Goal: Transaction & Acquisition: Purchase product/service

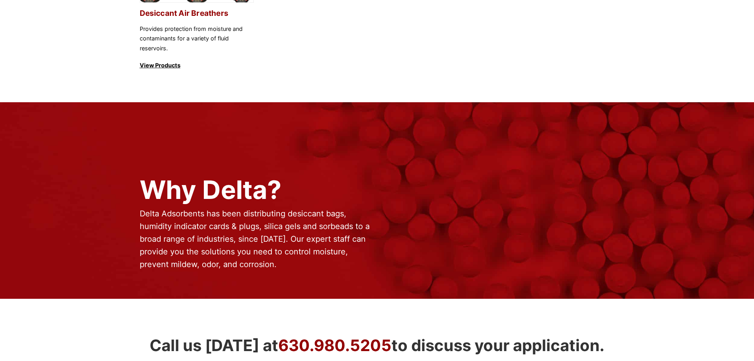
scroll to position [910, 0]
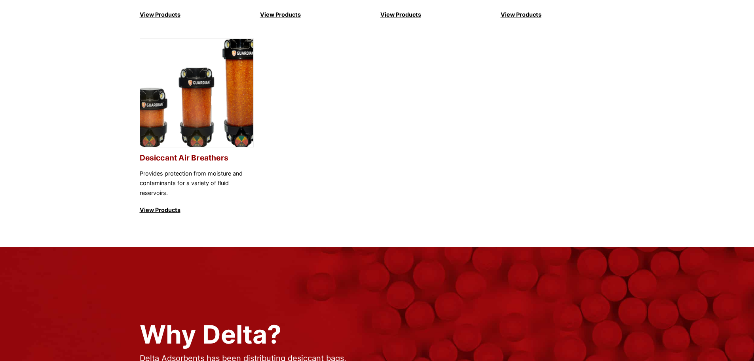
click at [207, 99] on img at bounding box center [196, 93] width 113 height 109
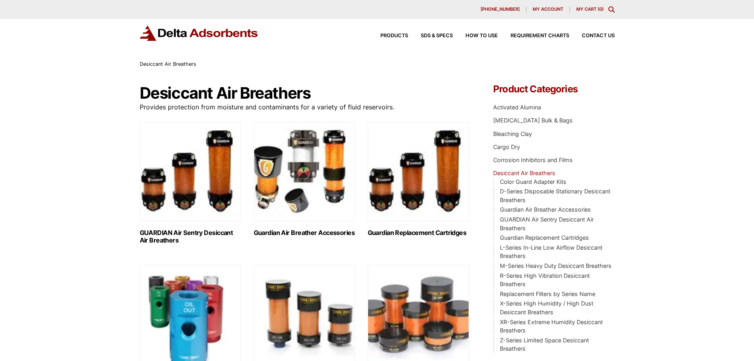
scroll to position [237, 0]
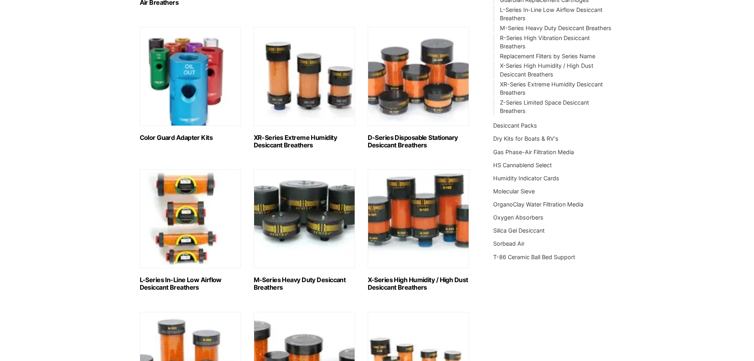
click at [170, 212] on img "Visit product category L-Series In-Line Low Airflow Desiccant Breathers" at bounding box center [190, 218] width 101 height 99
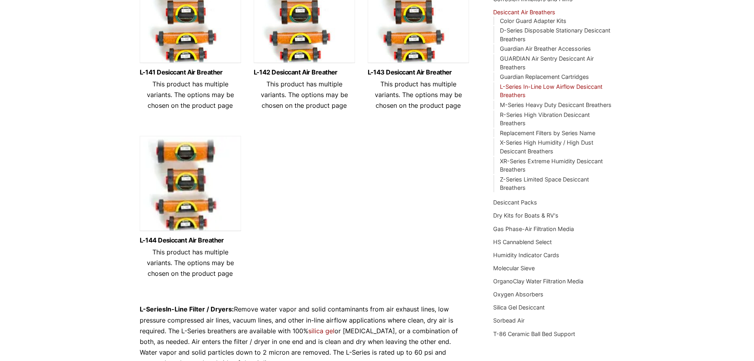
scroll to position [158, 0]
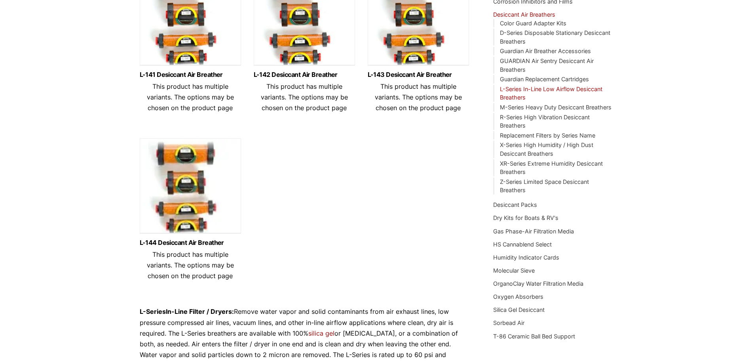
click at [188, 183] on img at bounding box center [190, 187] width 101 height 99
click at [304, 29] on img at bounding box center [304, 19] width 101 height 99
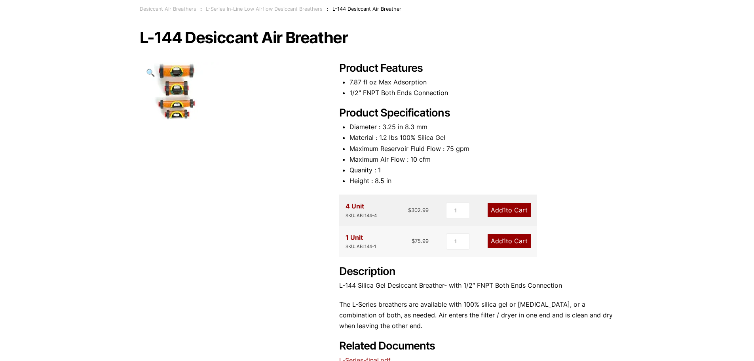
scroll to position [79, 0]
